Goal: Information Seeking & Learning: Learn about a topic

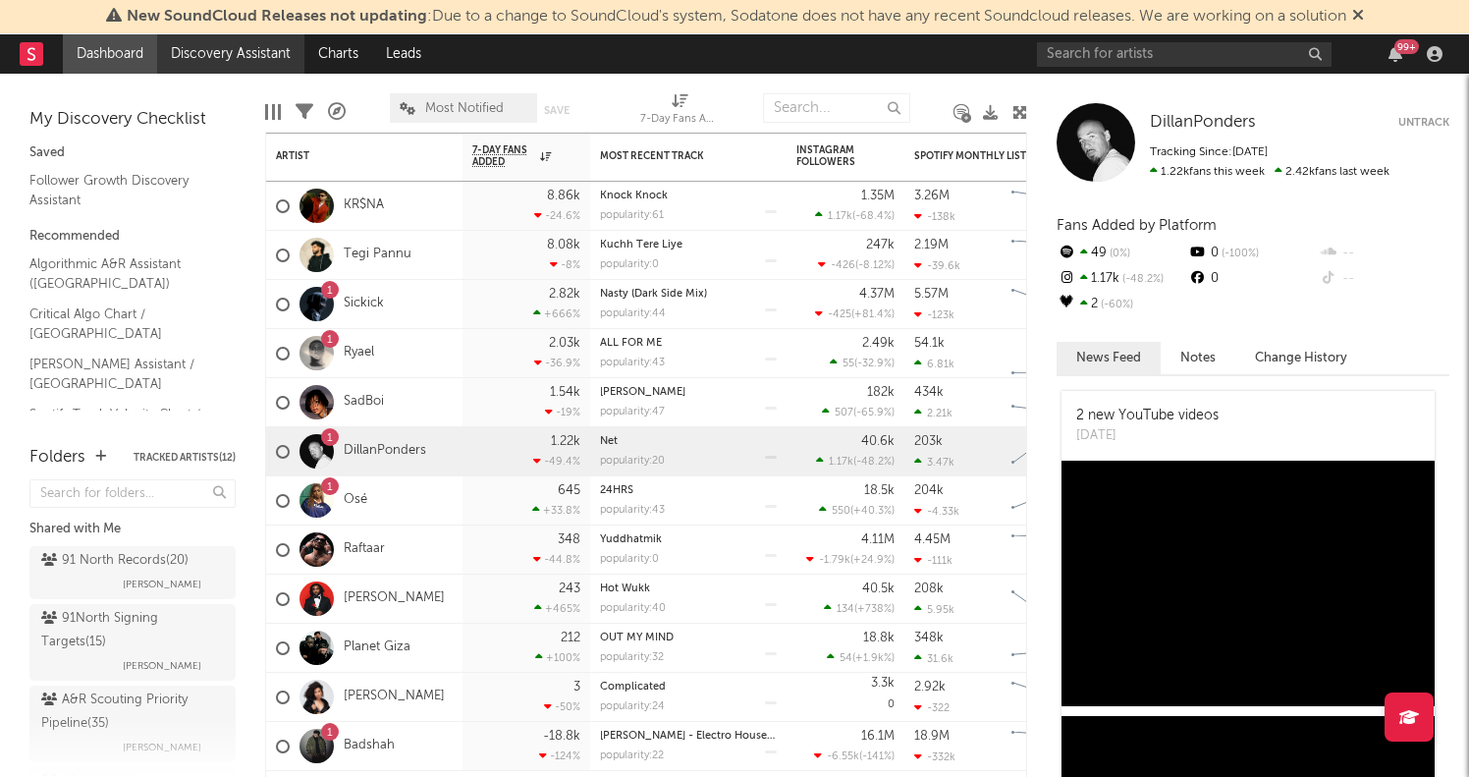
click at [244, 52] on link "Discovery Assistant" at bounding box center [230, 53] width 147 height 39
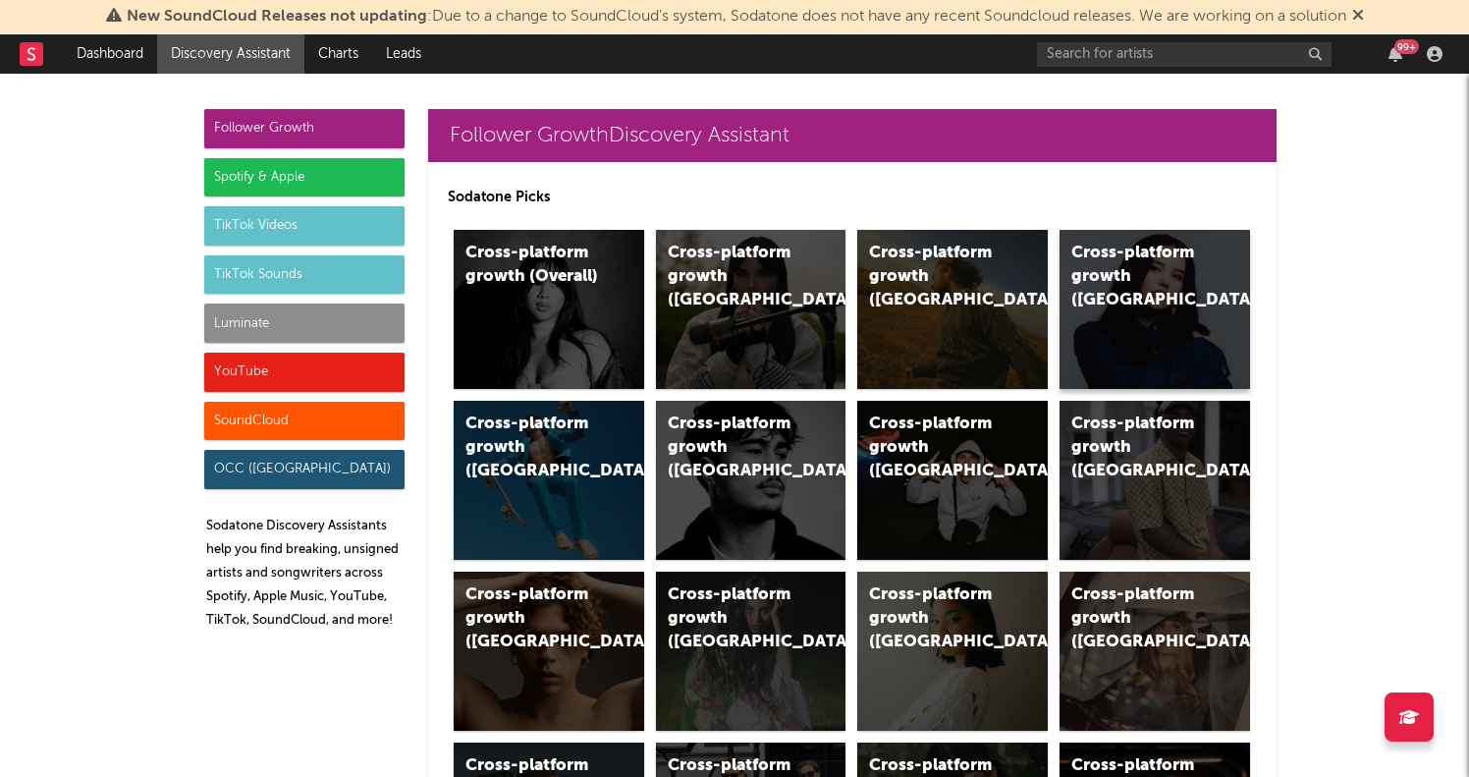
click at [1157, 273] on div "Cross-platform growth (Canada)" at bounding box center [1139, 277] width 134 height 71
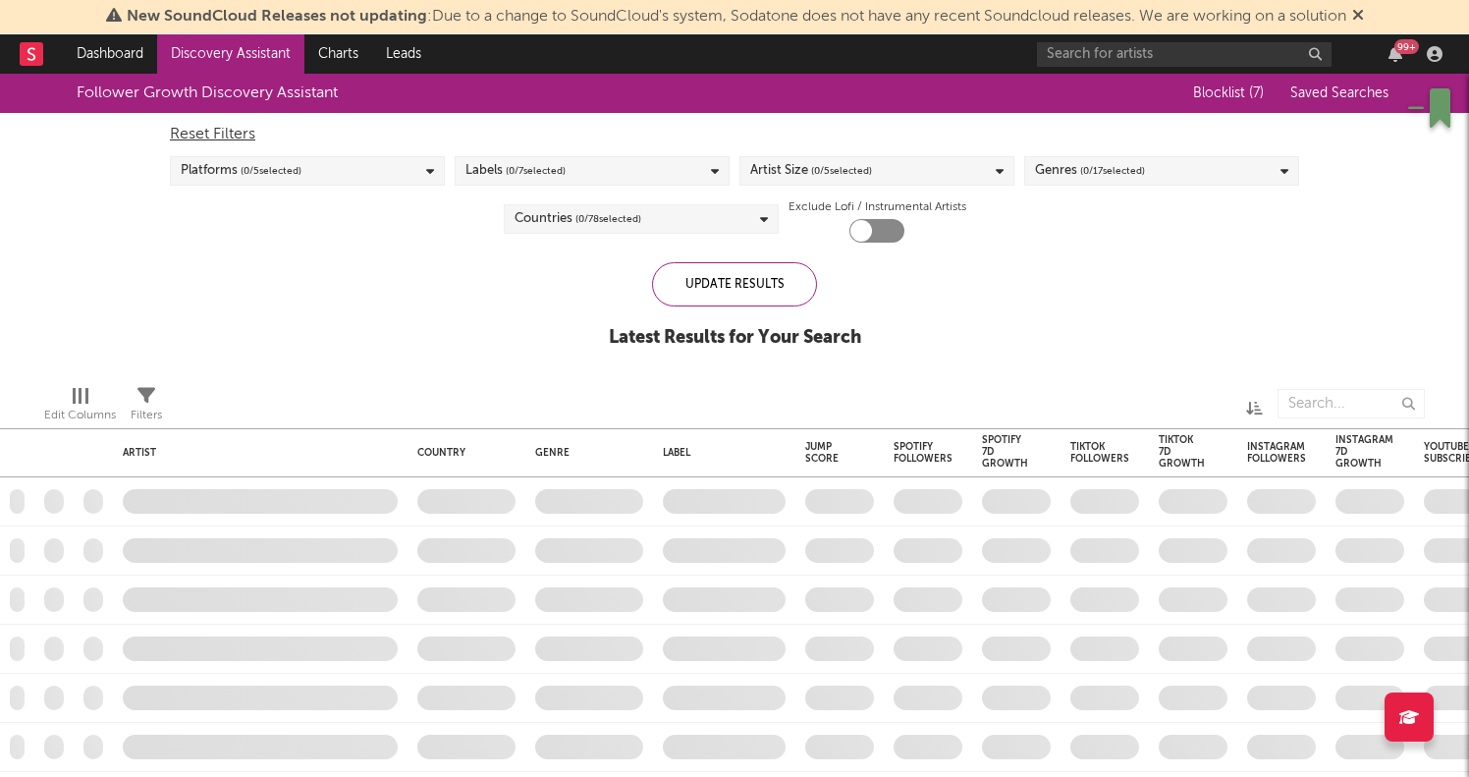
checkbox input "true"
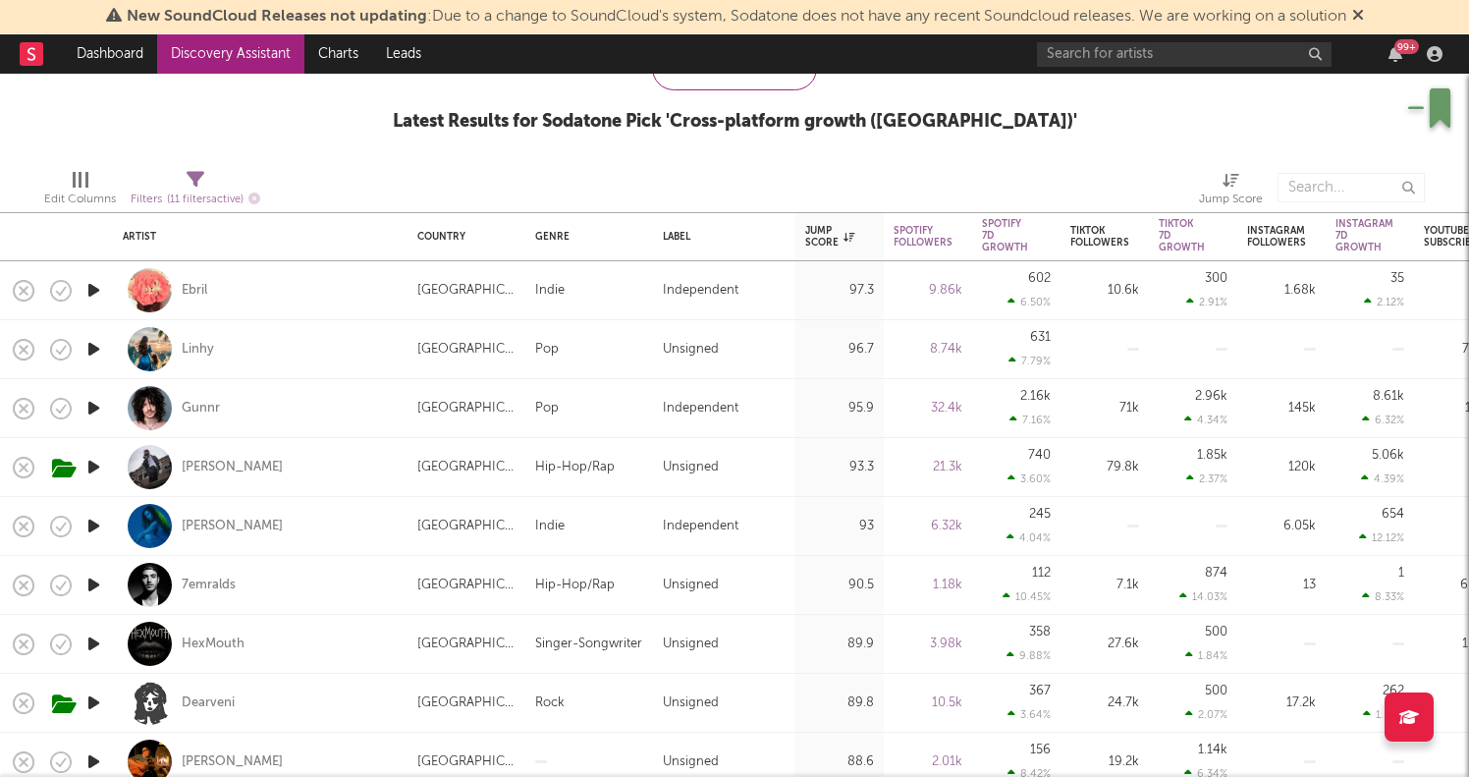
click at [104, 579] on icon "button" at bounding box center [93, 585] width 21 height 25
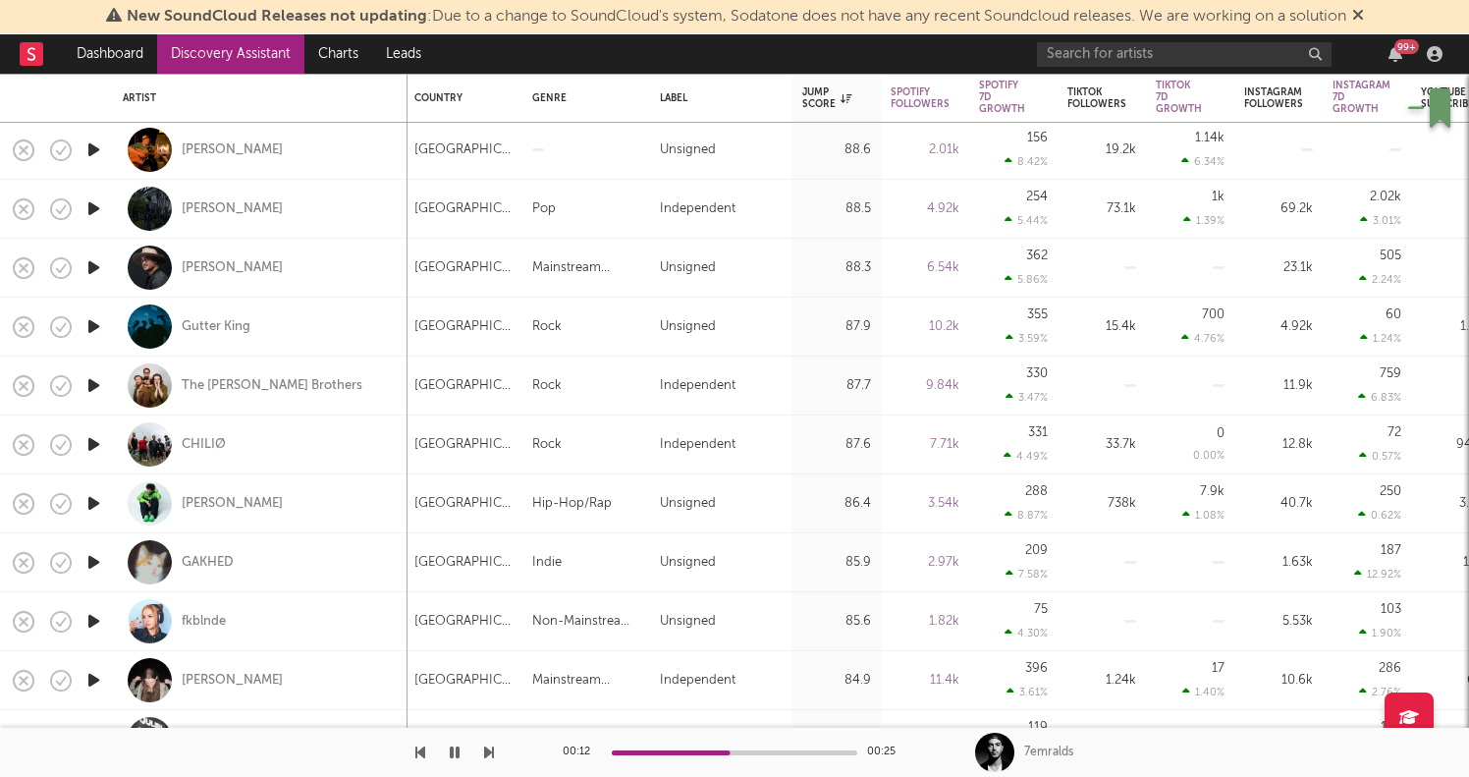
click at [103, 501] on icon "button" at bounding box center [93, 503] width 21 height 25
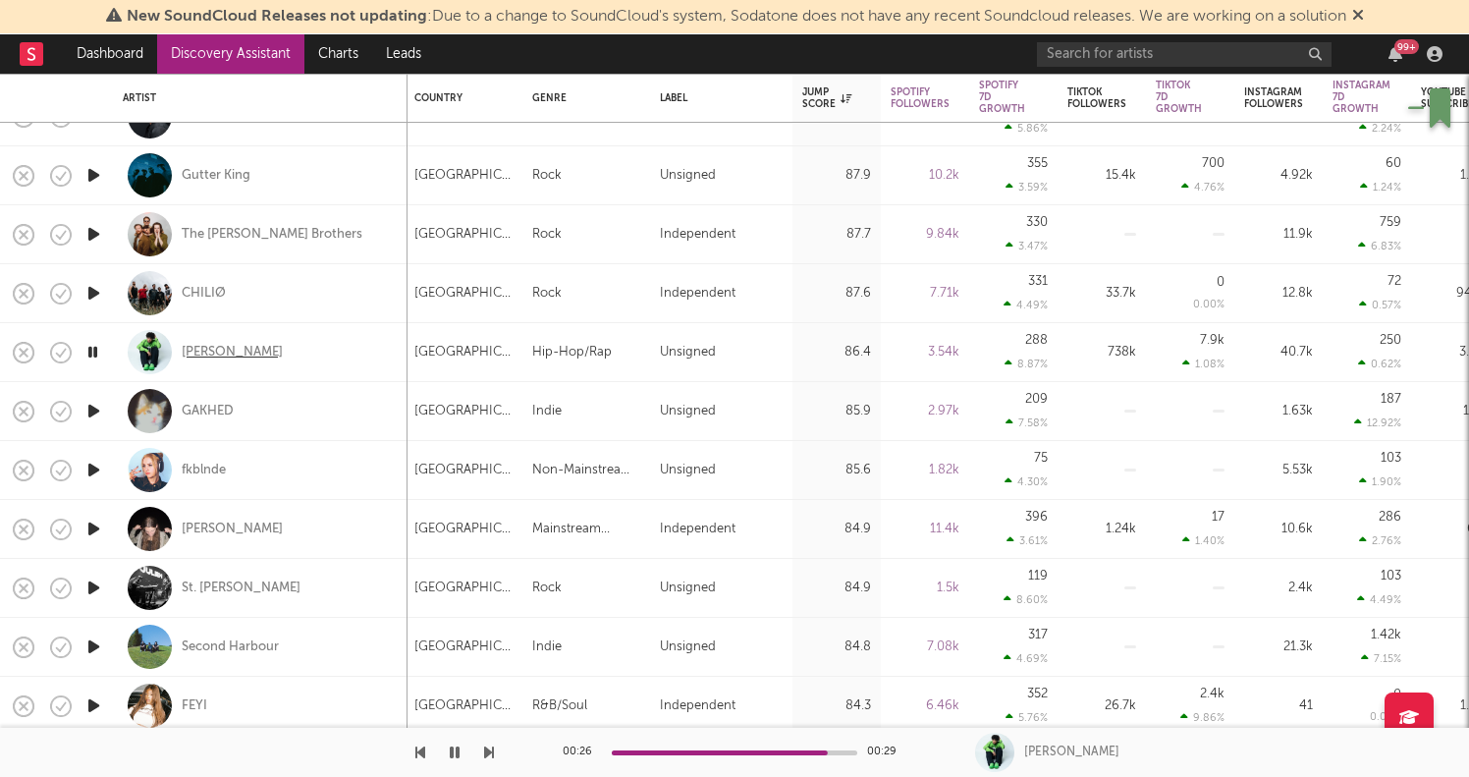
click at [226, 351] on div "[PERSON_NAME]" at bounding box center [232, 353] width 101 height 18
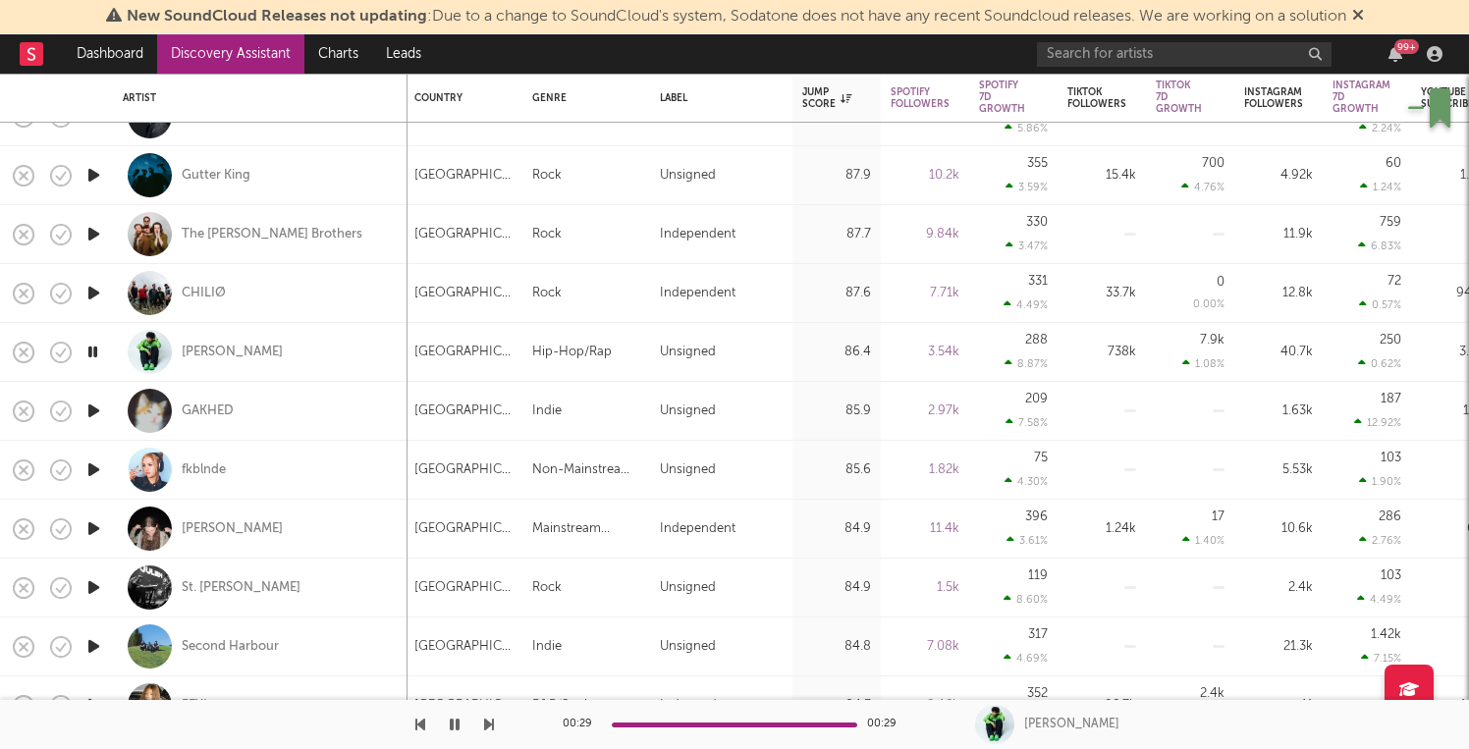
click at [828, 1] on div "New SoundCloud Releases not updating : Due to a change to SoundCloud's system, …" at bounding box center [734, 17] width 1469 height 34
click at [57, 351] on icon "button" at bounding box center [61, 353] width 28 height 28
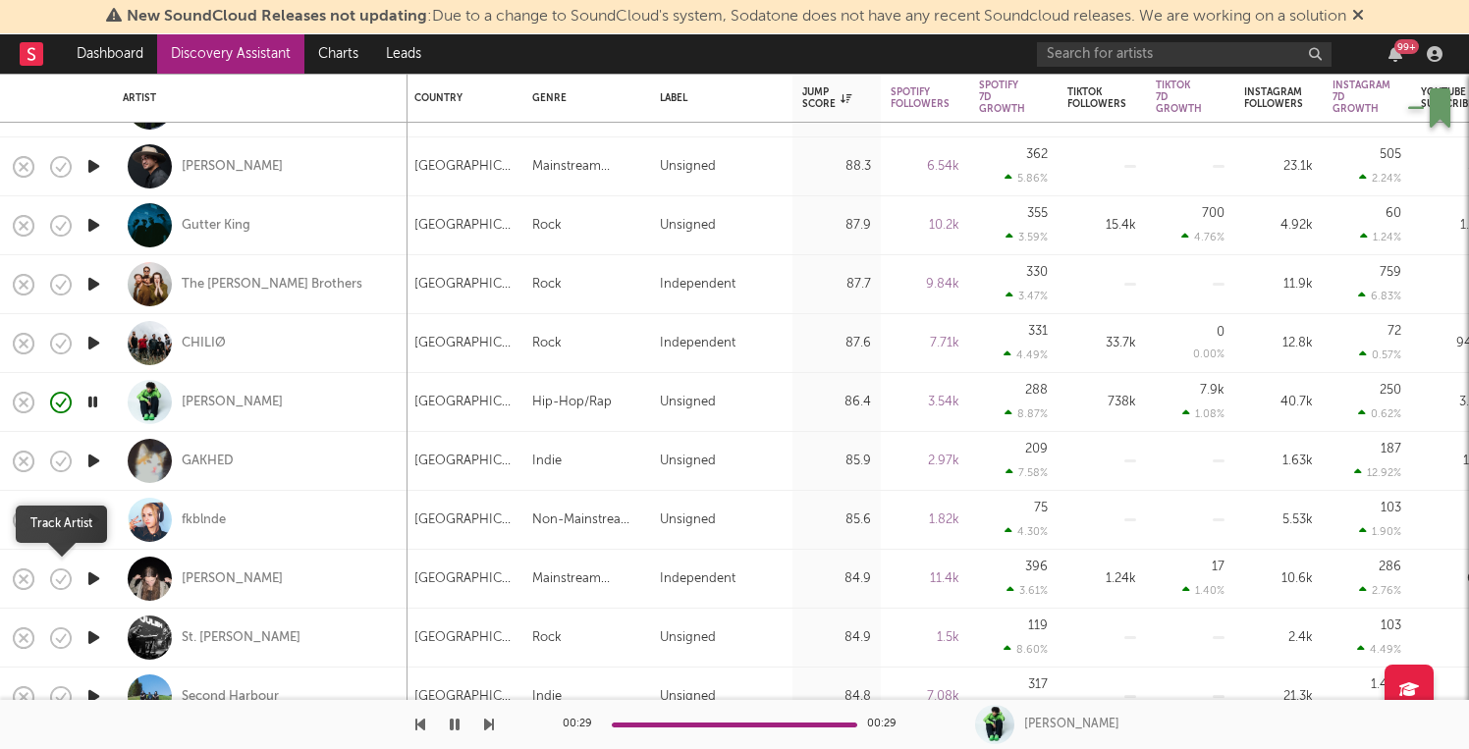
click at [62, 575] on icon "button" at bounding box center [61, 580] width 28 height 28
click at [224, 395] on div "[PERSON_NAME]" at bounding box center [232, 403] width 101 height 18
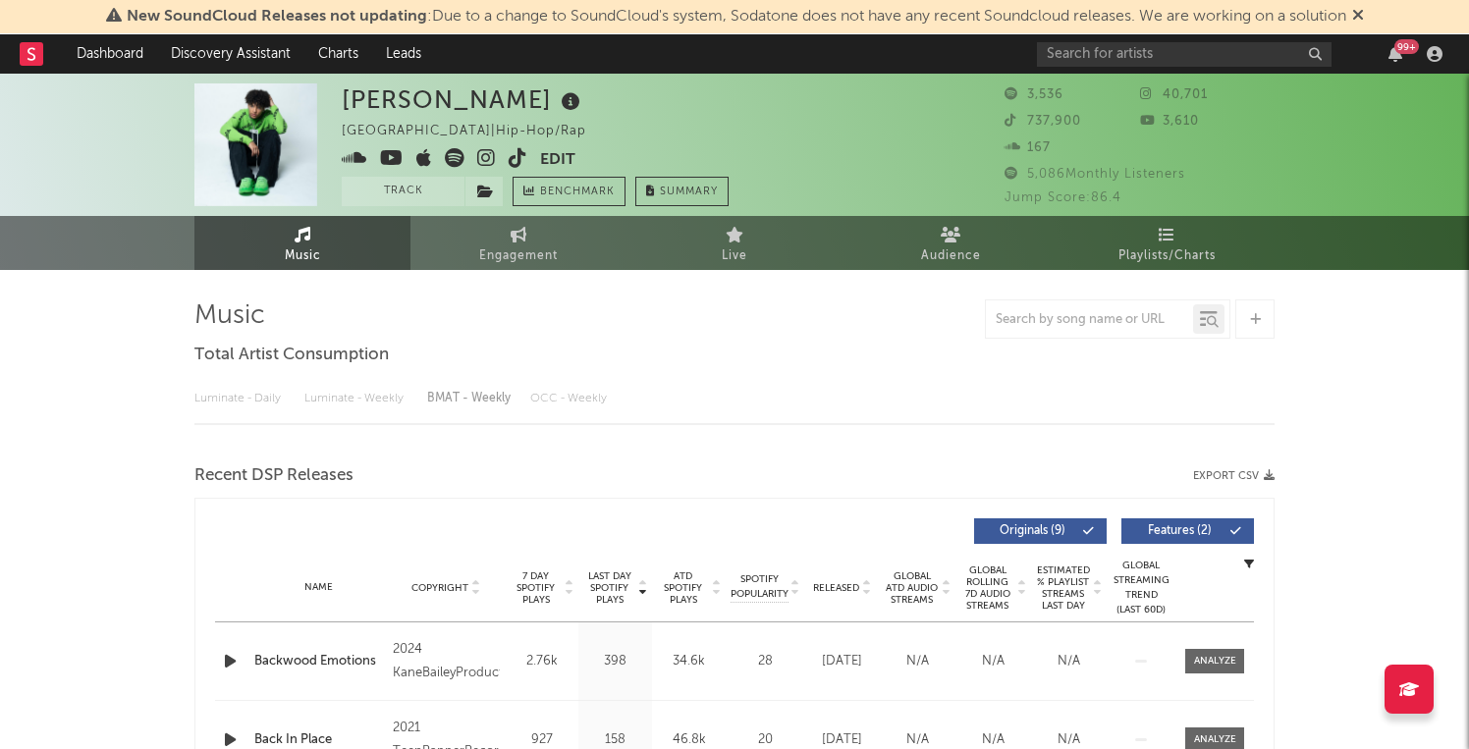
select select "1w"
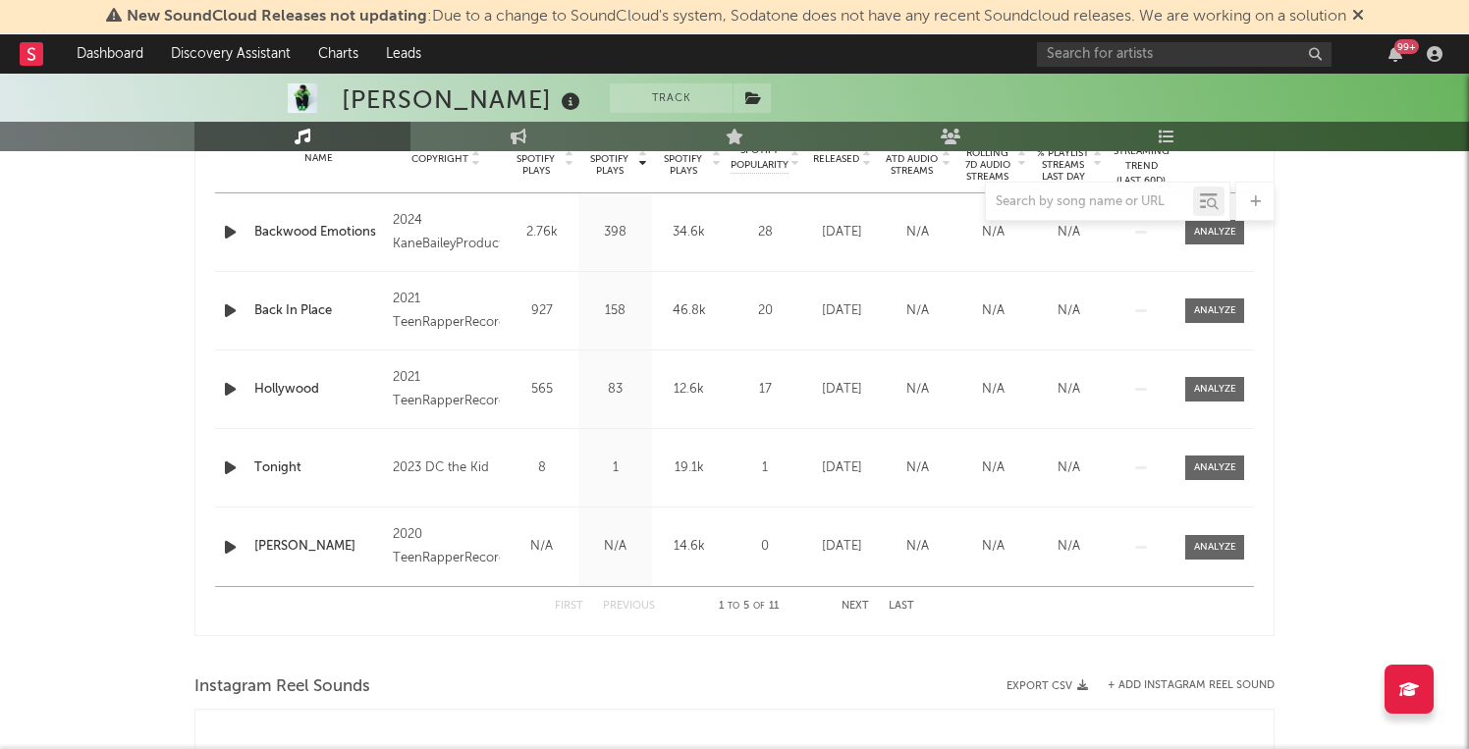
scroll to position [823, 0]
click at [230, 219] on div at bounding box center [734, 201] width 1080 height 39
click at [232, 232] on icon "button" at bounding box center [230, 231] width 21 height 25
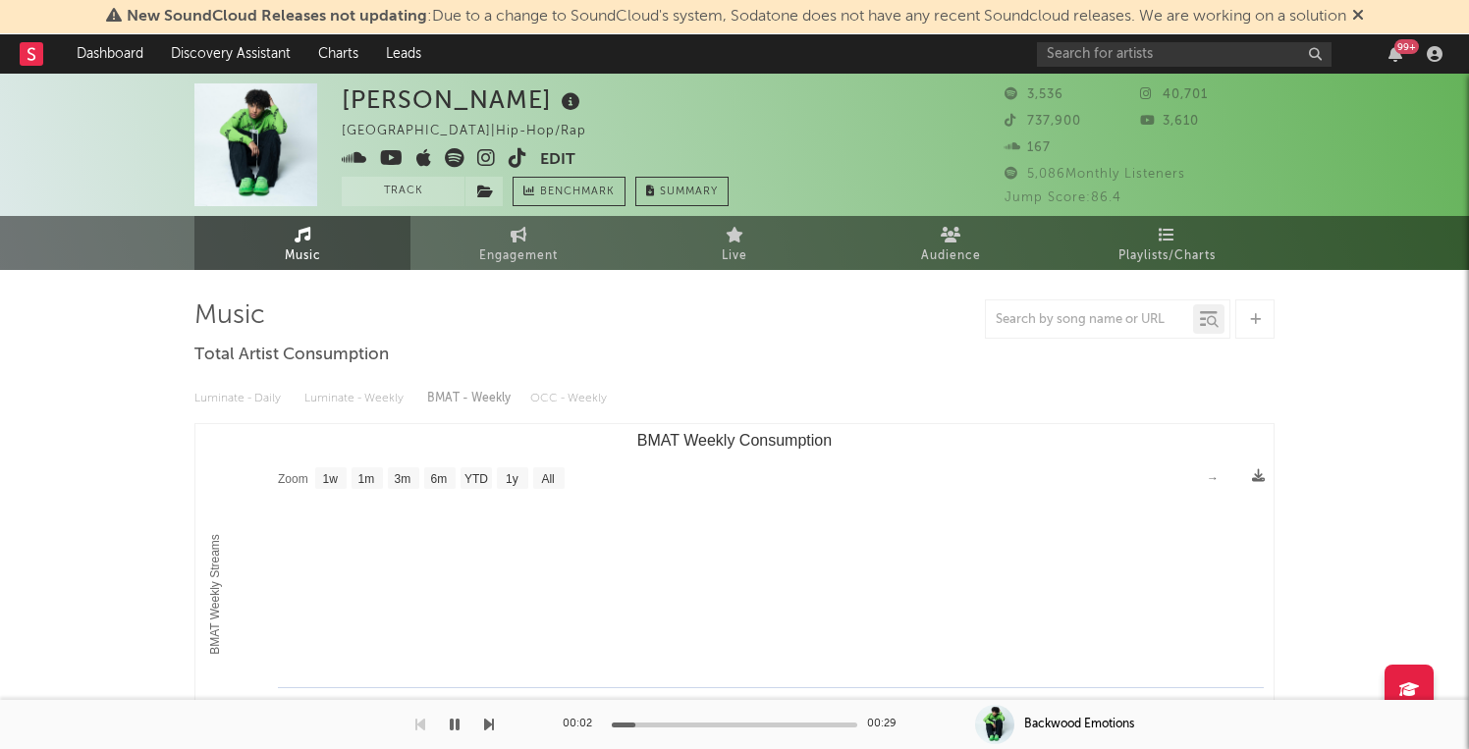
scroll to position [0, 0]
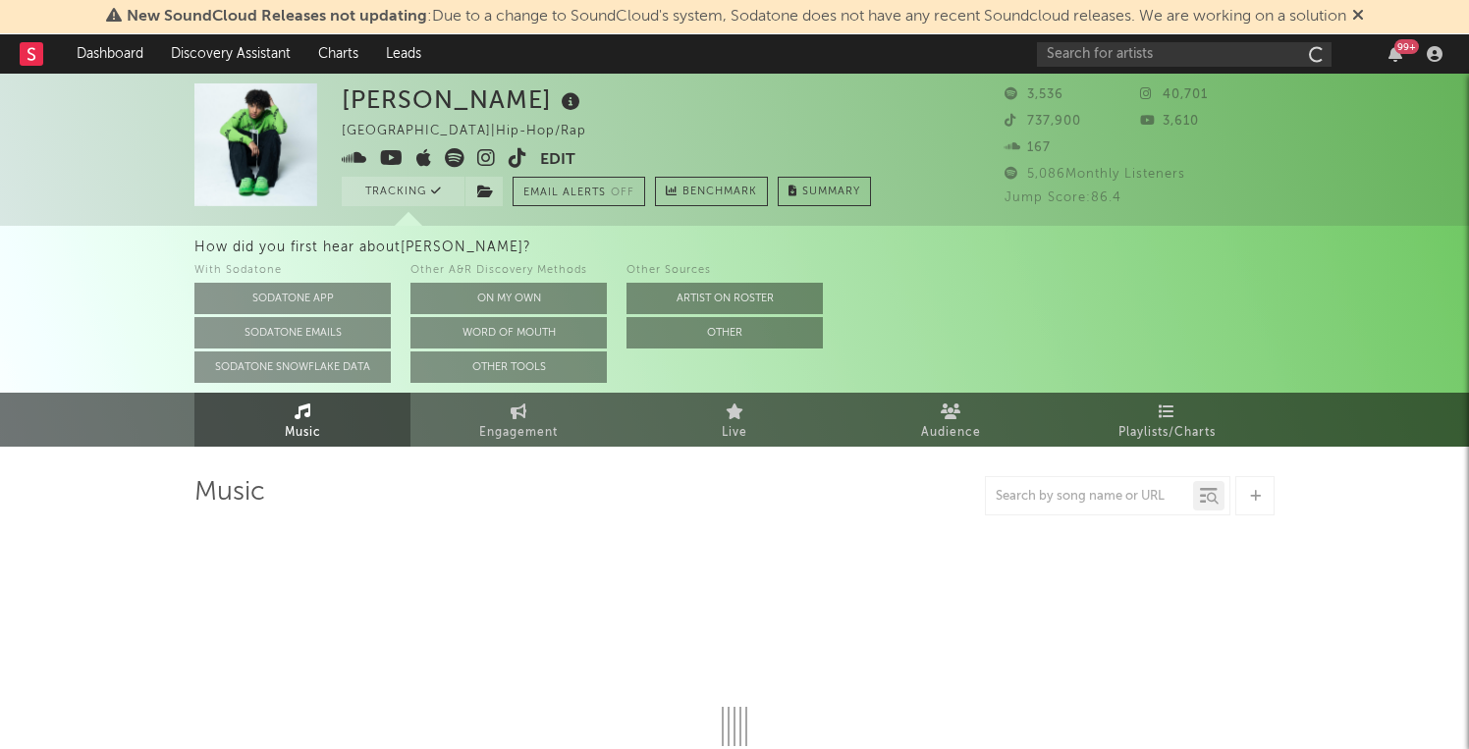
select select "1w"
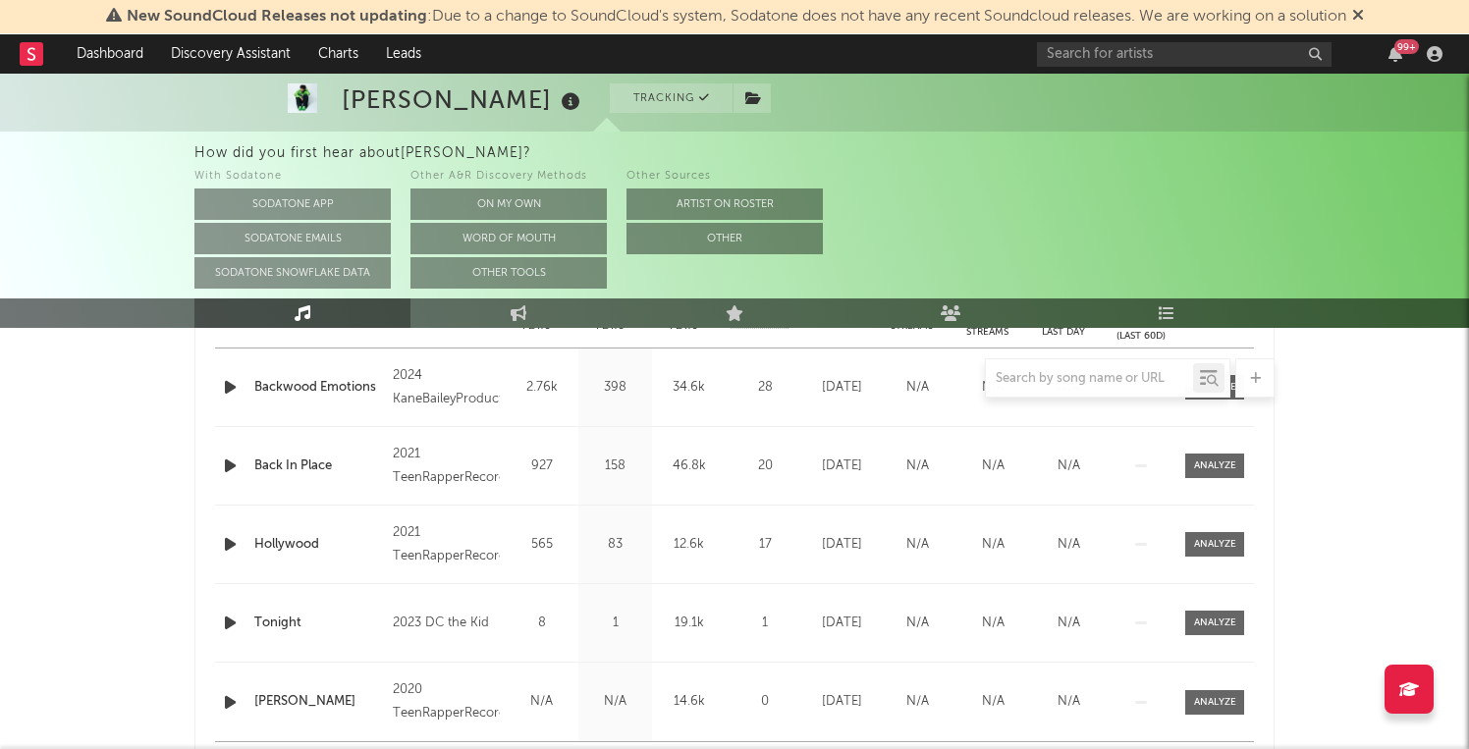
scroll to position [836, 0]
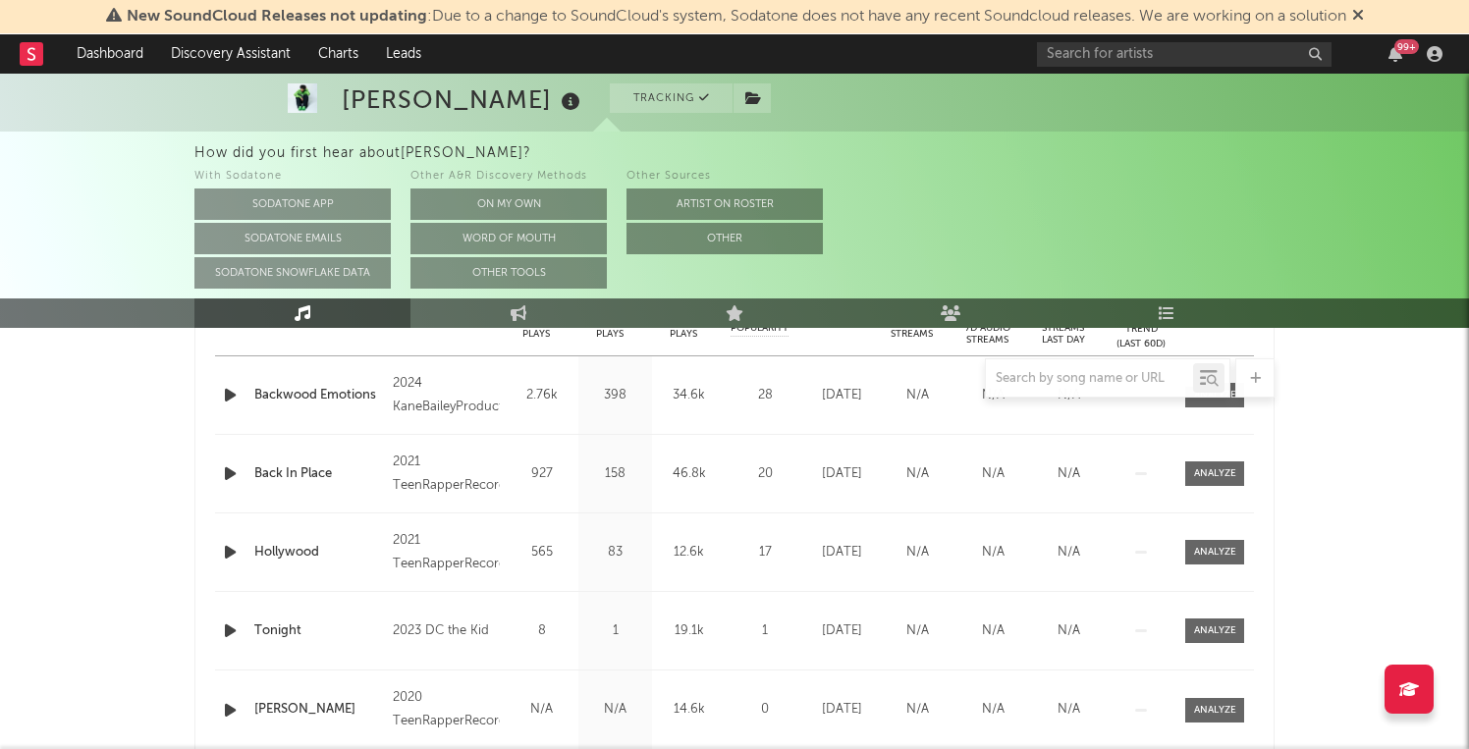
click at [229, 406] on icon "button" at bounding box center [230, 395] width 21 height 25
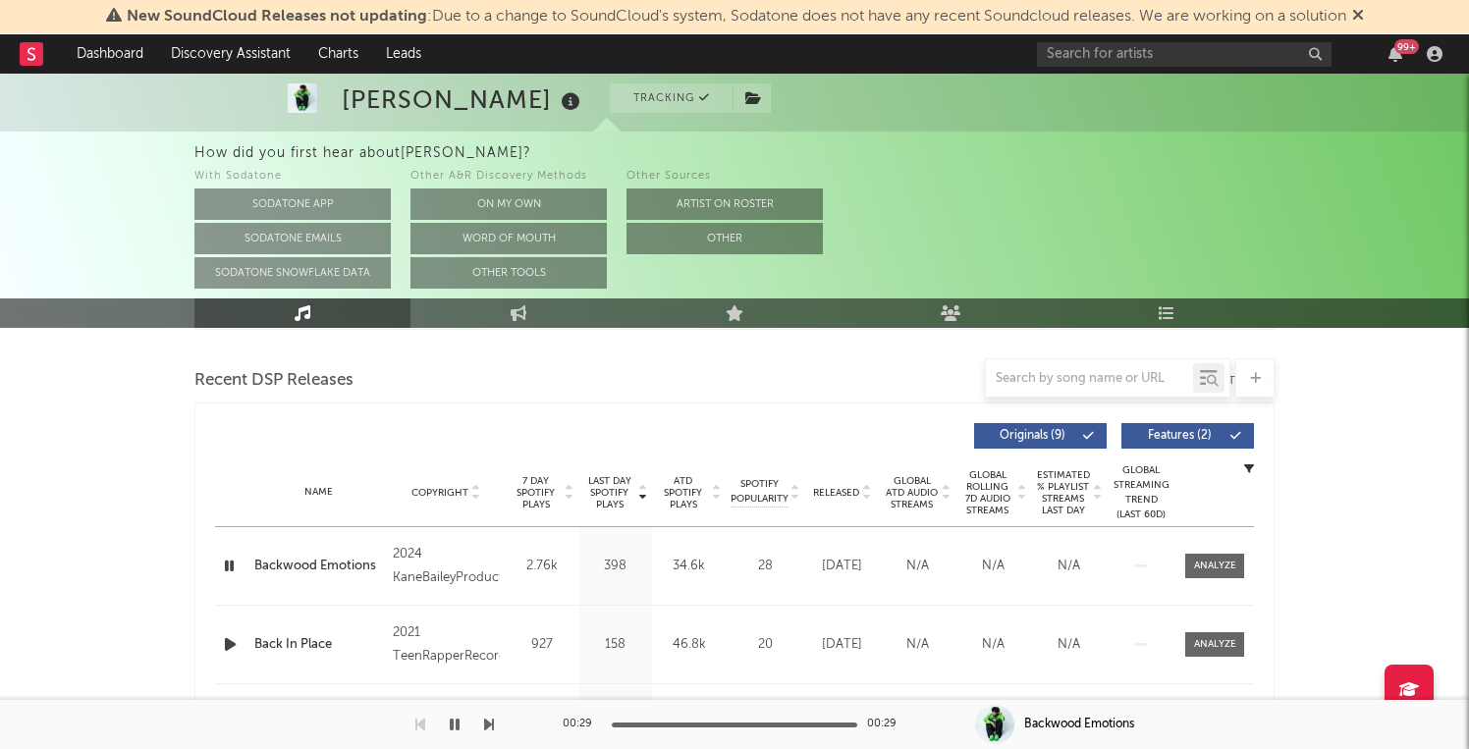
scroll to position [704, 0]
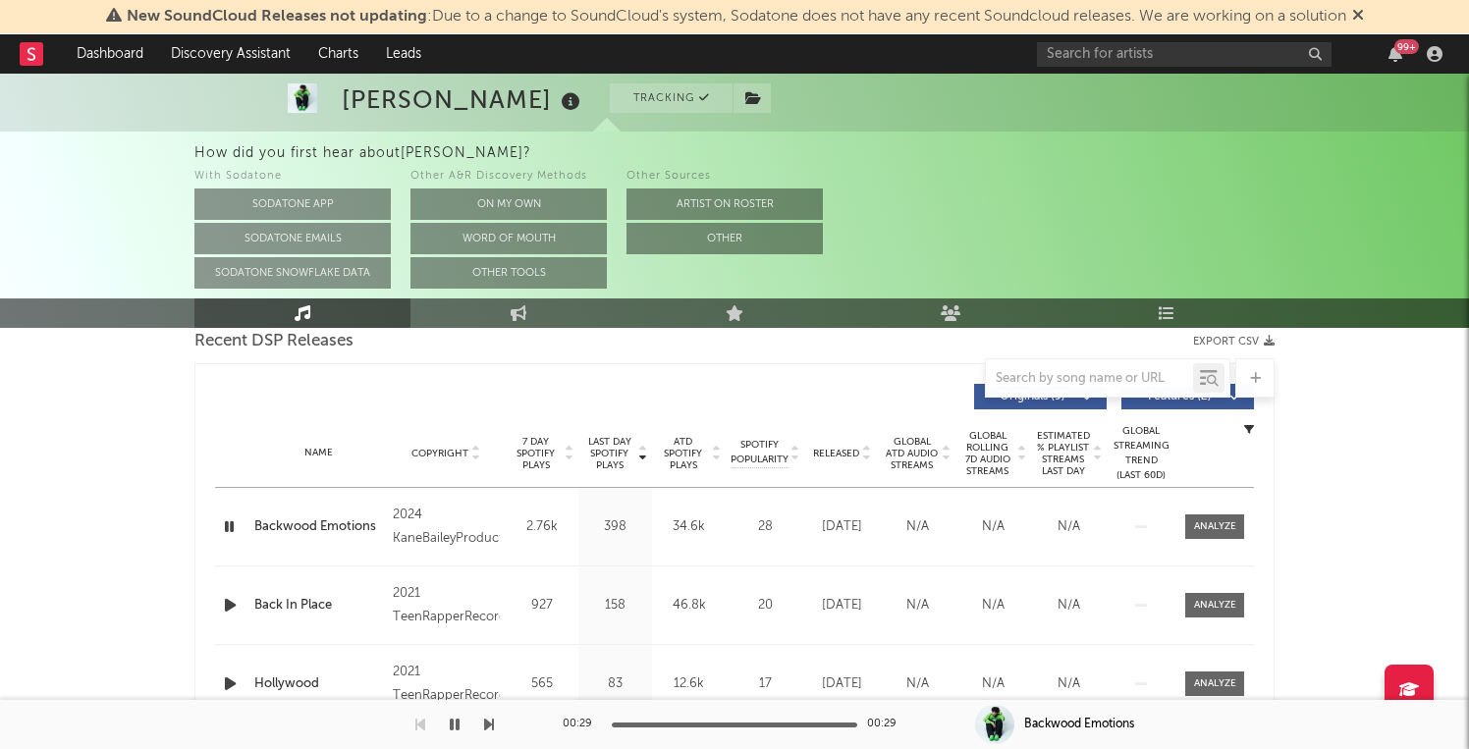
click at [239, 531] on icon "button" at bounding box center [229, 527] width 19 height 25
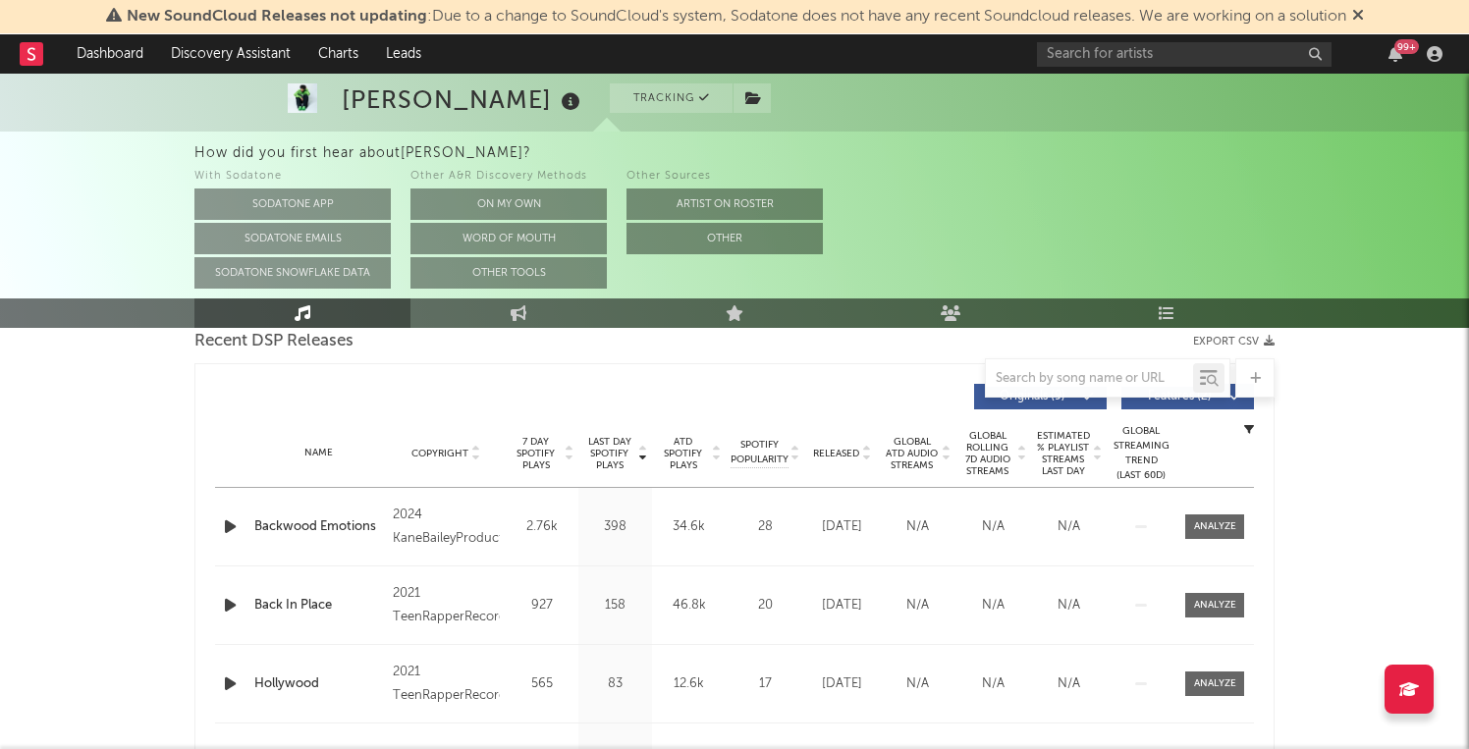
click at [239, 531] on icon "button" at bounding box center [230, 527] width 21 height 25
